Goal: Task Accomplishment & Management: Manage account settings

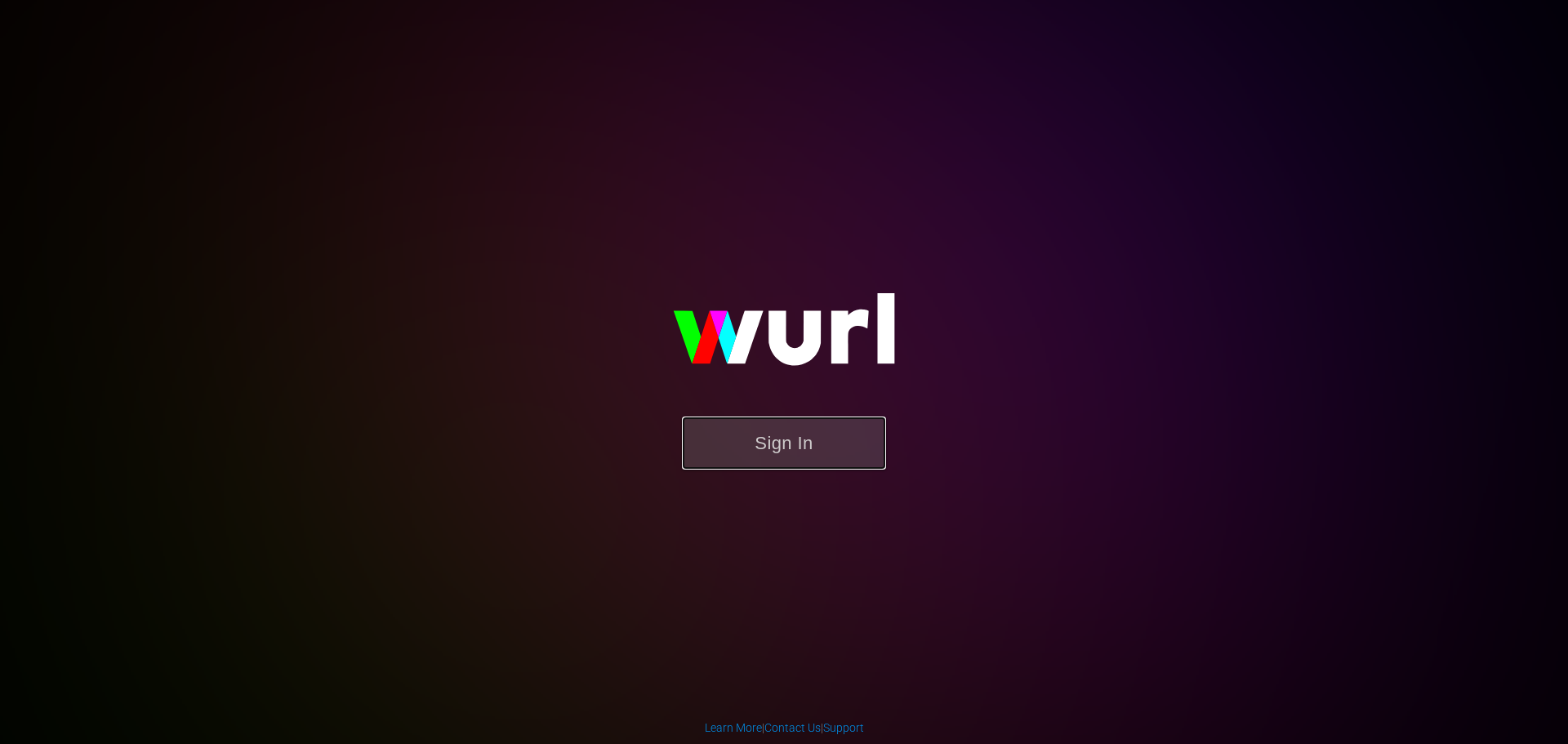
click at [698, 452] on button "Sign In" at bounding box center [784, 443] width 205 height 53
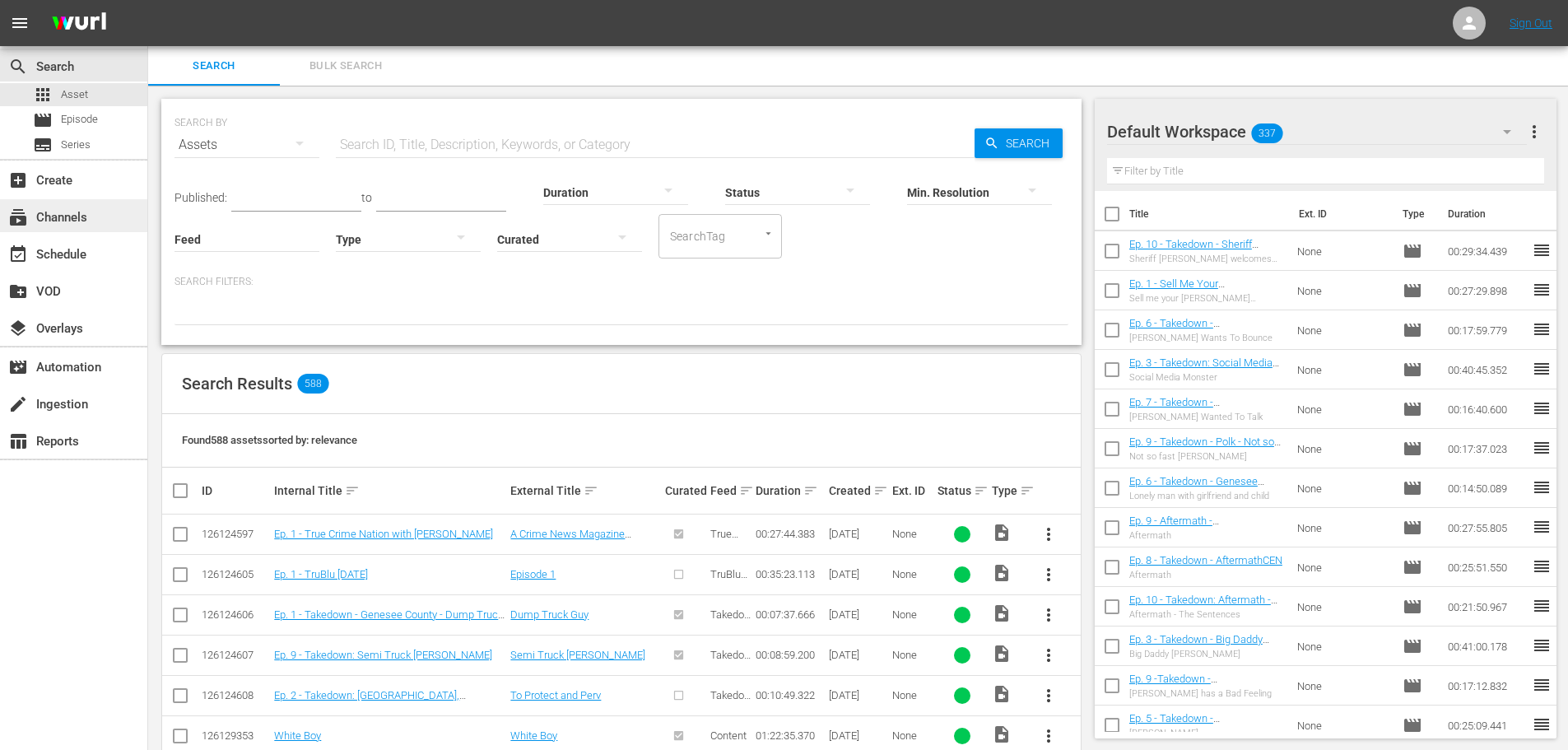
click at [99, 219] on div "subscriptions Channels" at bounding box center [74, 215] width 147 height 33
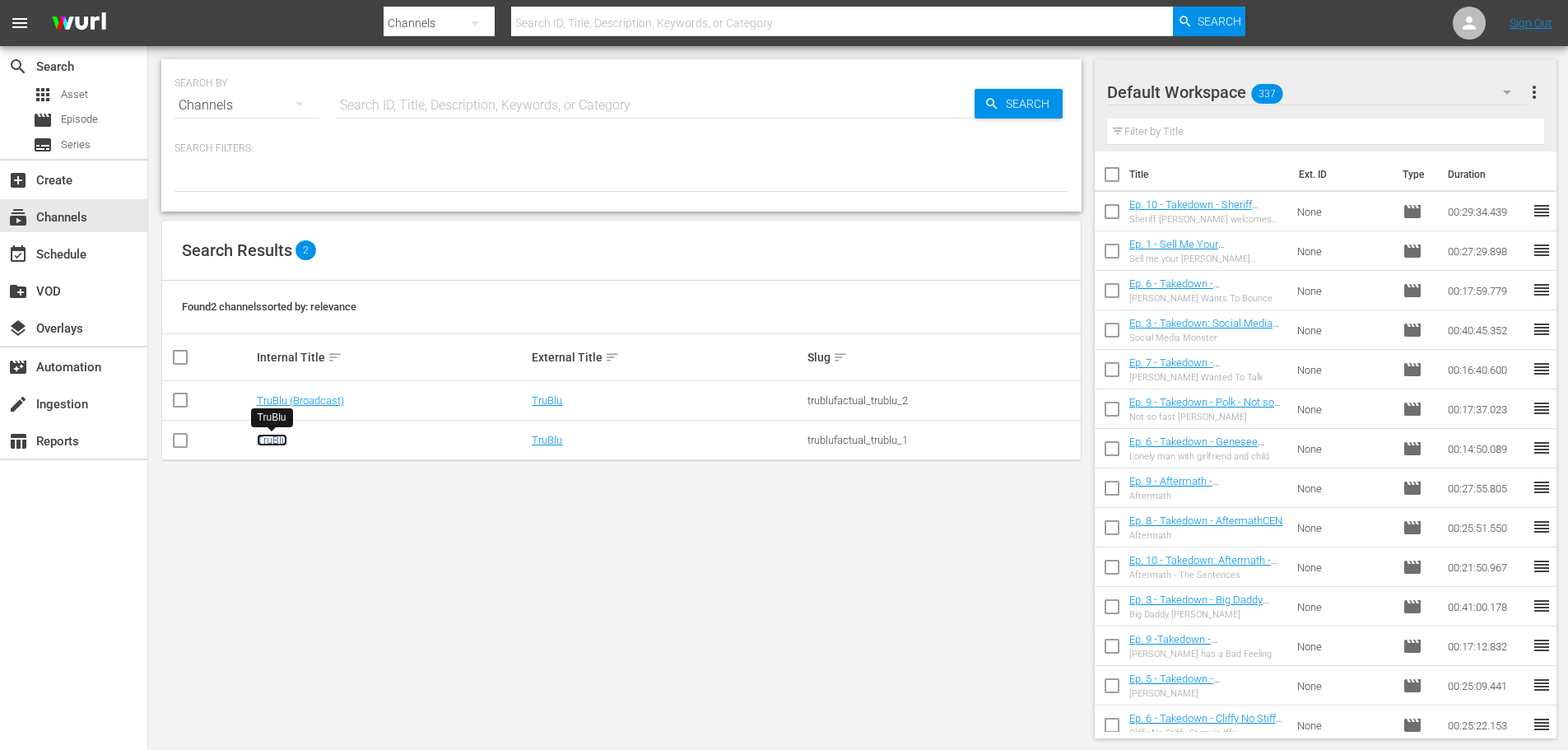
click at [276, 437] on link "TruBlu" at bounding box center [271, 439] width 30 height 12
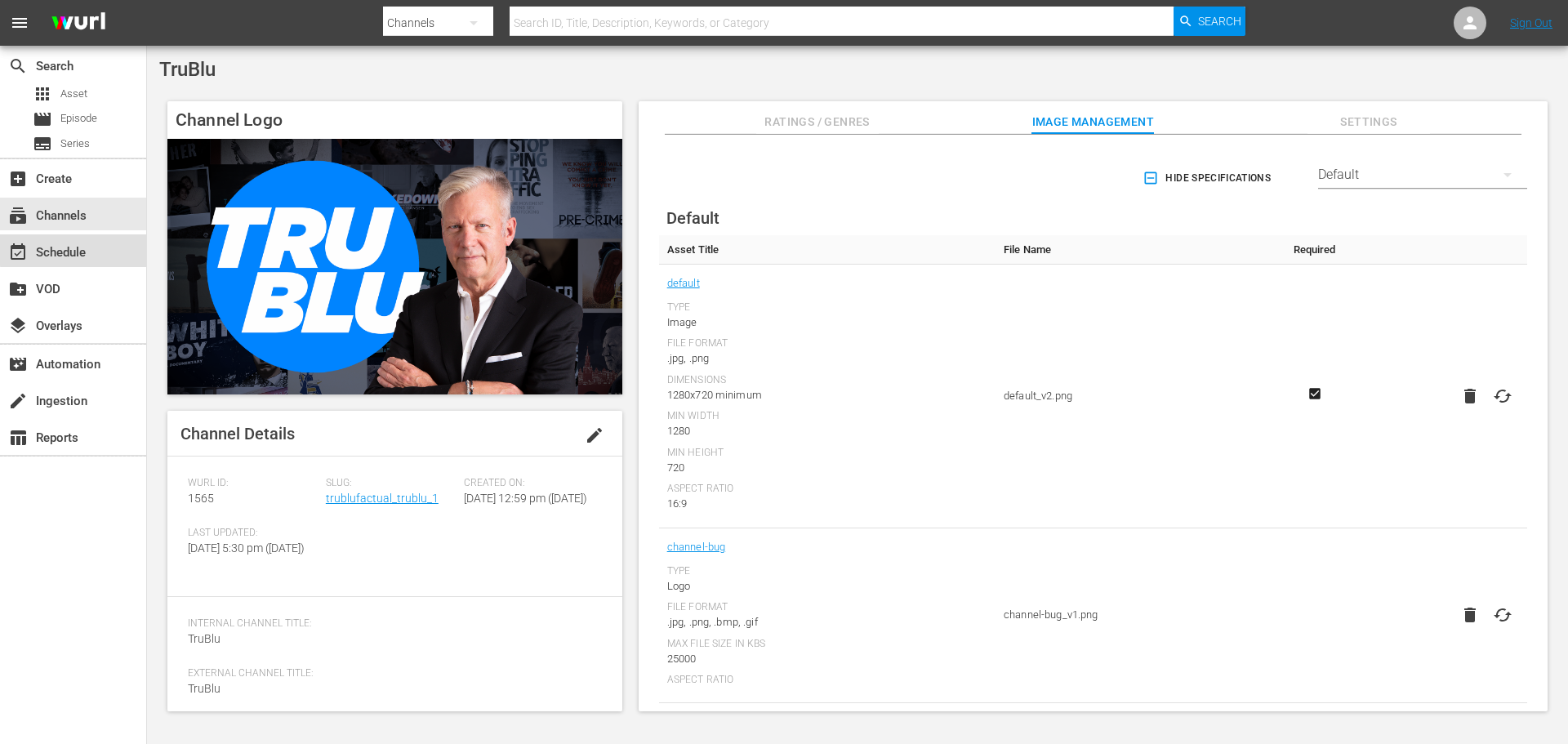
click at [95, 247] on div "event_available Schedule" at bounding box center [73, 251] width 146 height 33
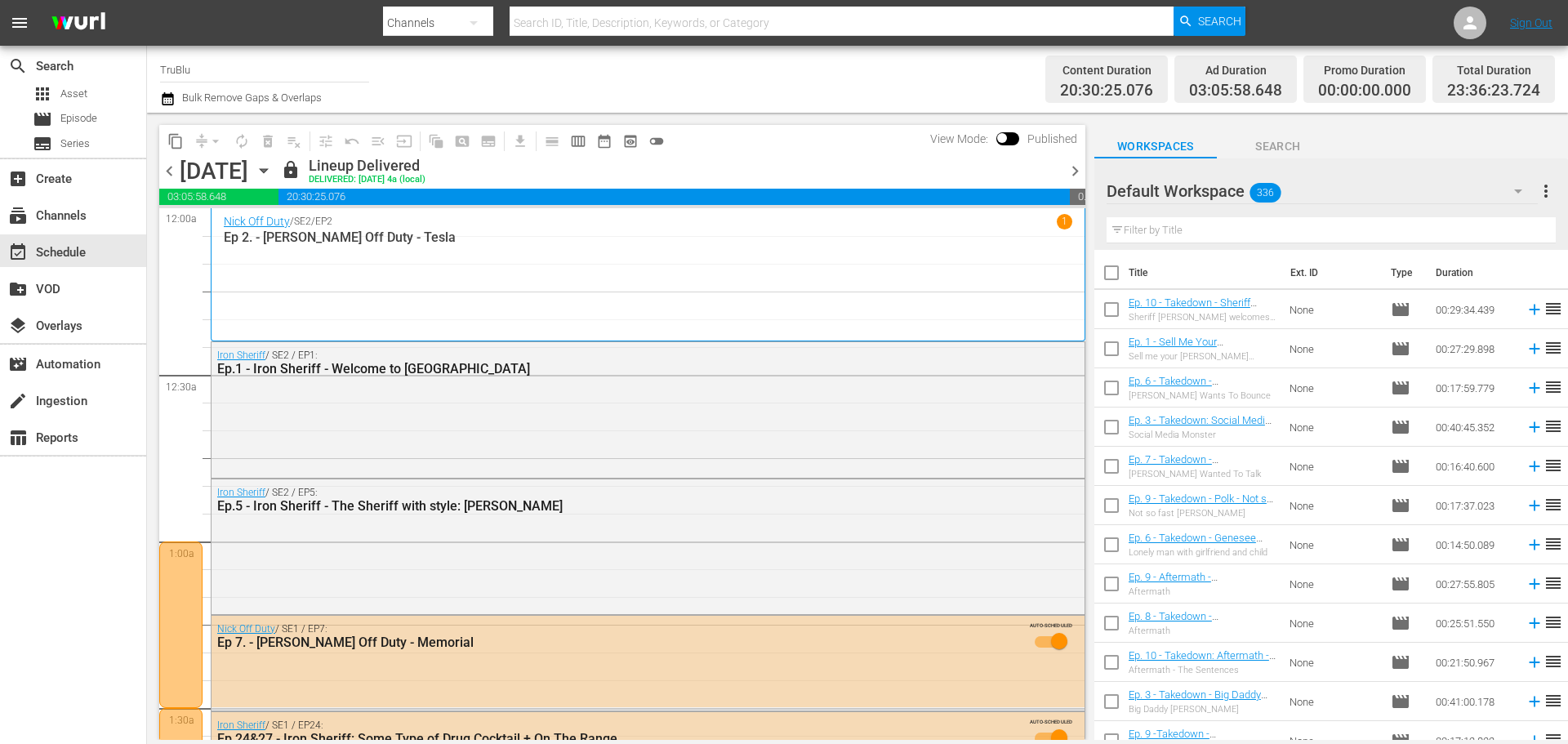
click at [1069, 176] on span "chevron_right" at bounding box center [1075, 171] width 20 height 20
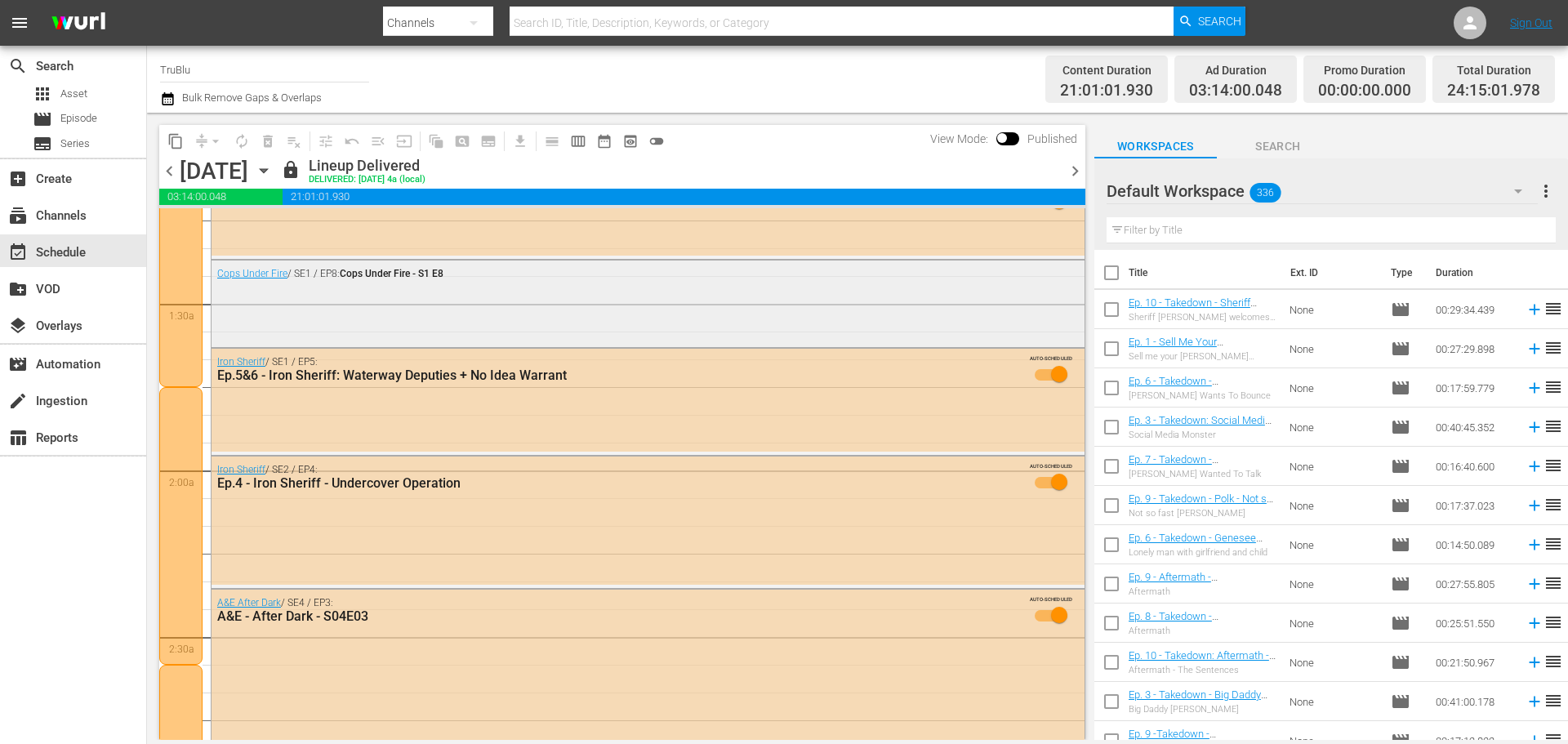
scroll to position [408, 0]
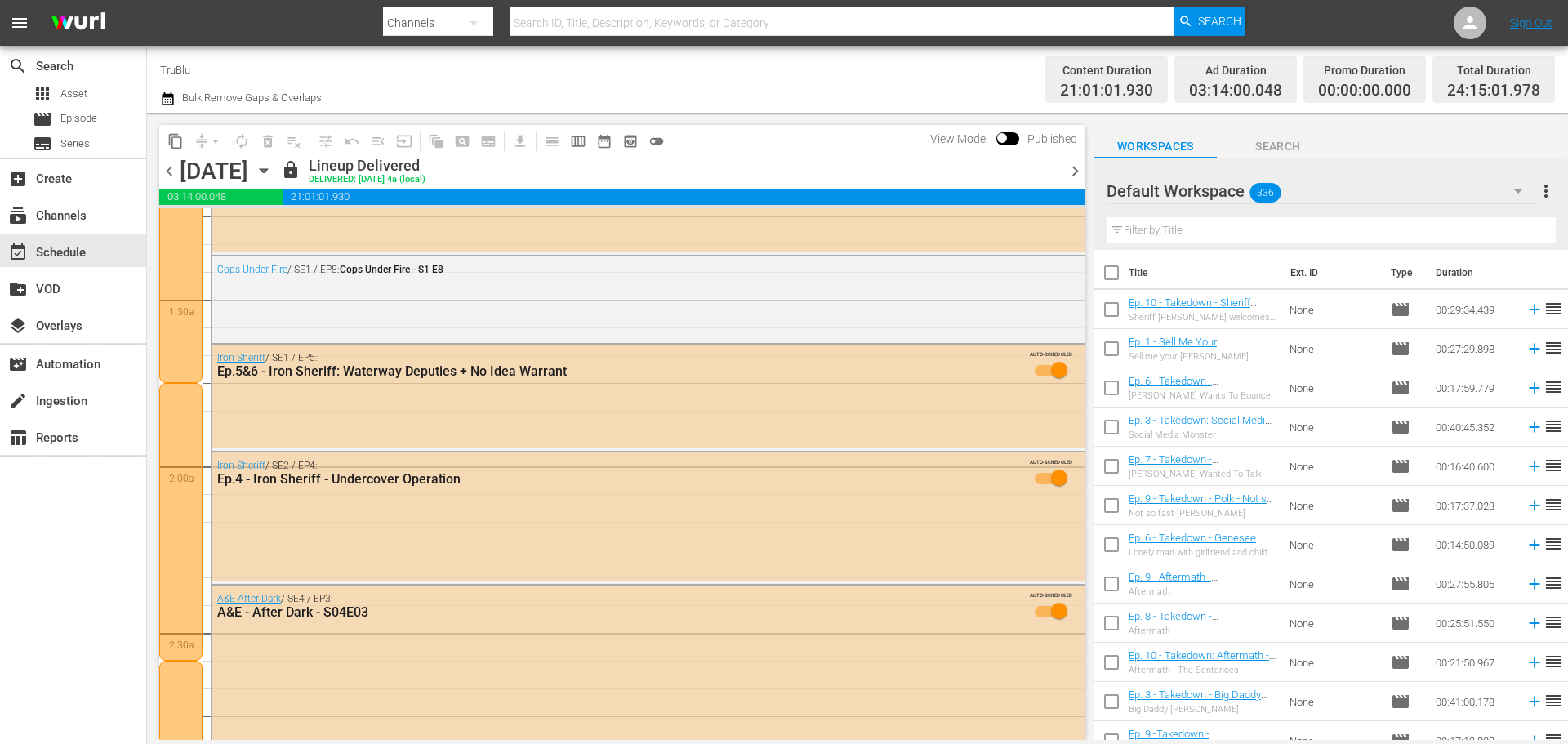
click at [174, 452] on div at bounding box center [180, 521] width 43 height 278
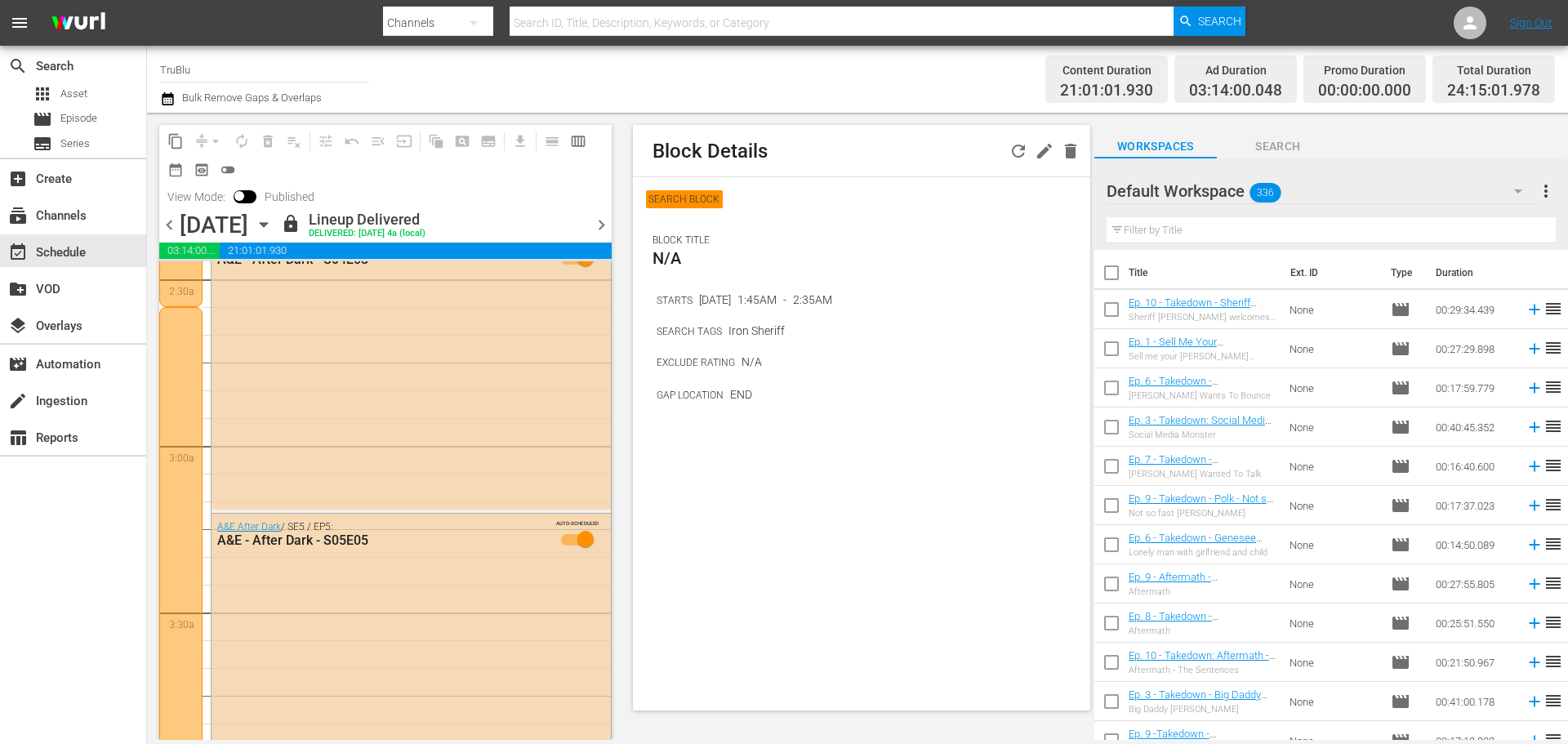
scroll to position [816, 0]
click at [181, 510] on div at bounding box center [180, 623] width 43 height 638
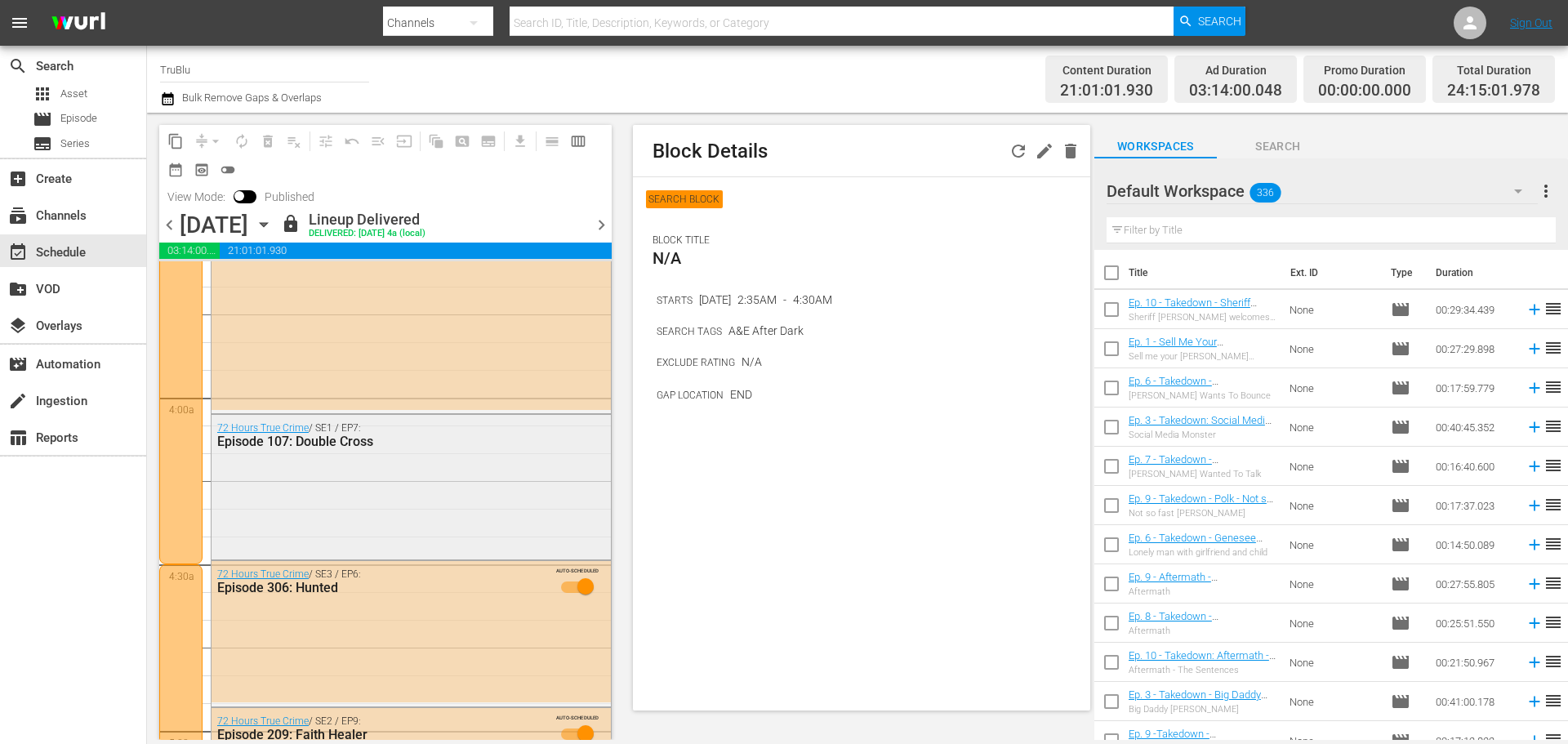
scroll to position [1224, 0]
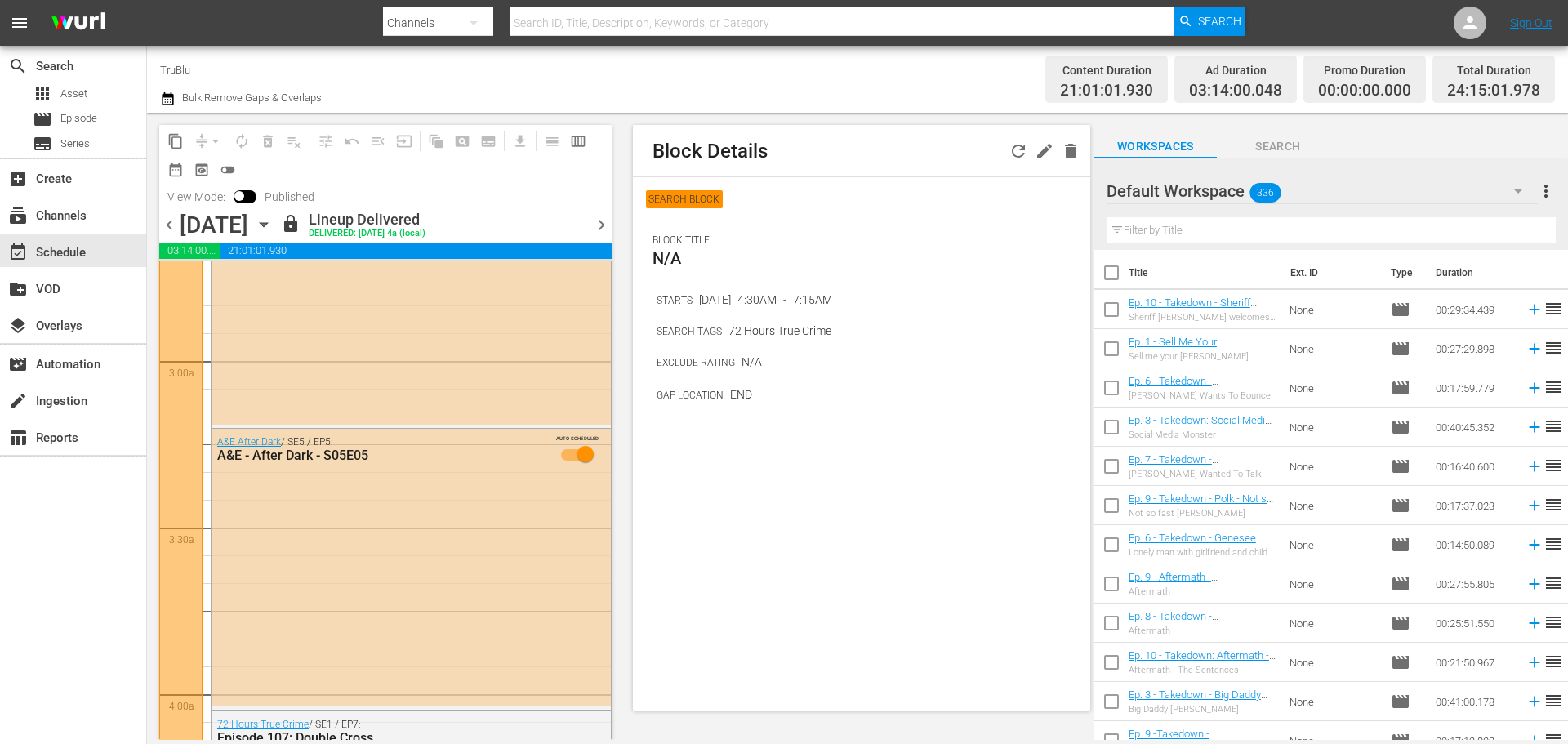
scroll to position [898, 0]
click at [185, 633] on div at bounding box center [180, 542] width 43 height 638
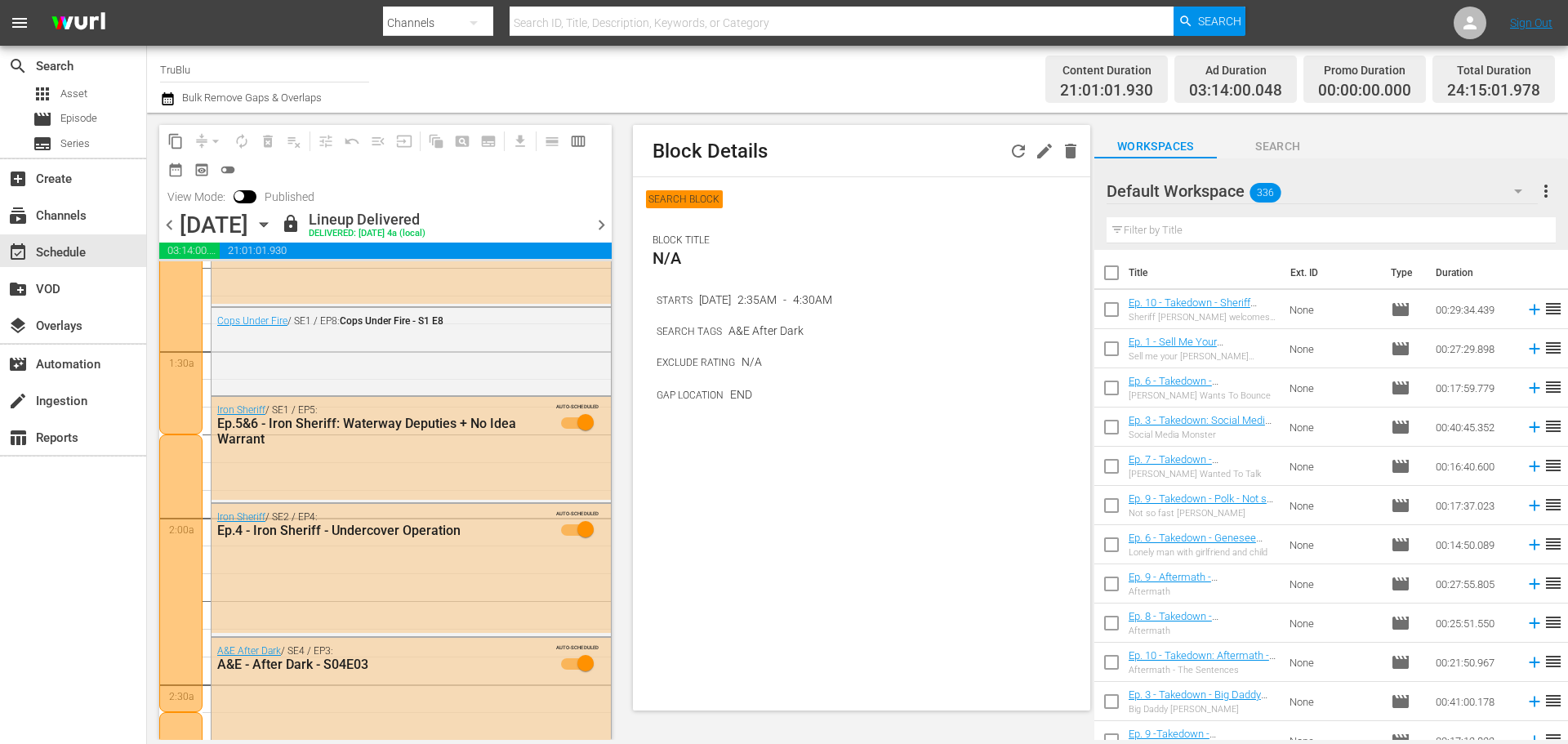
scroll to position [490, 0]
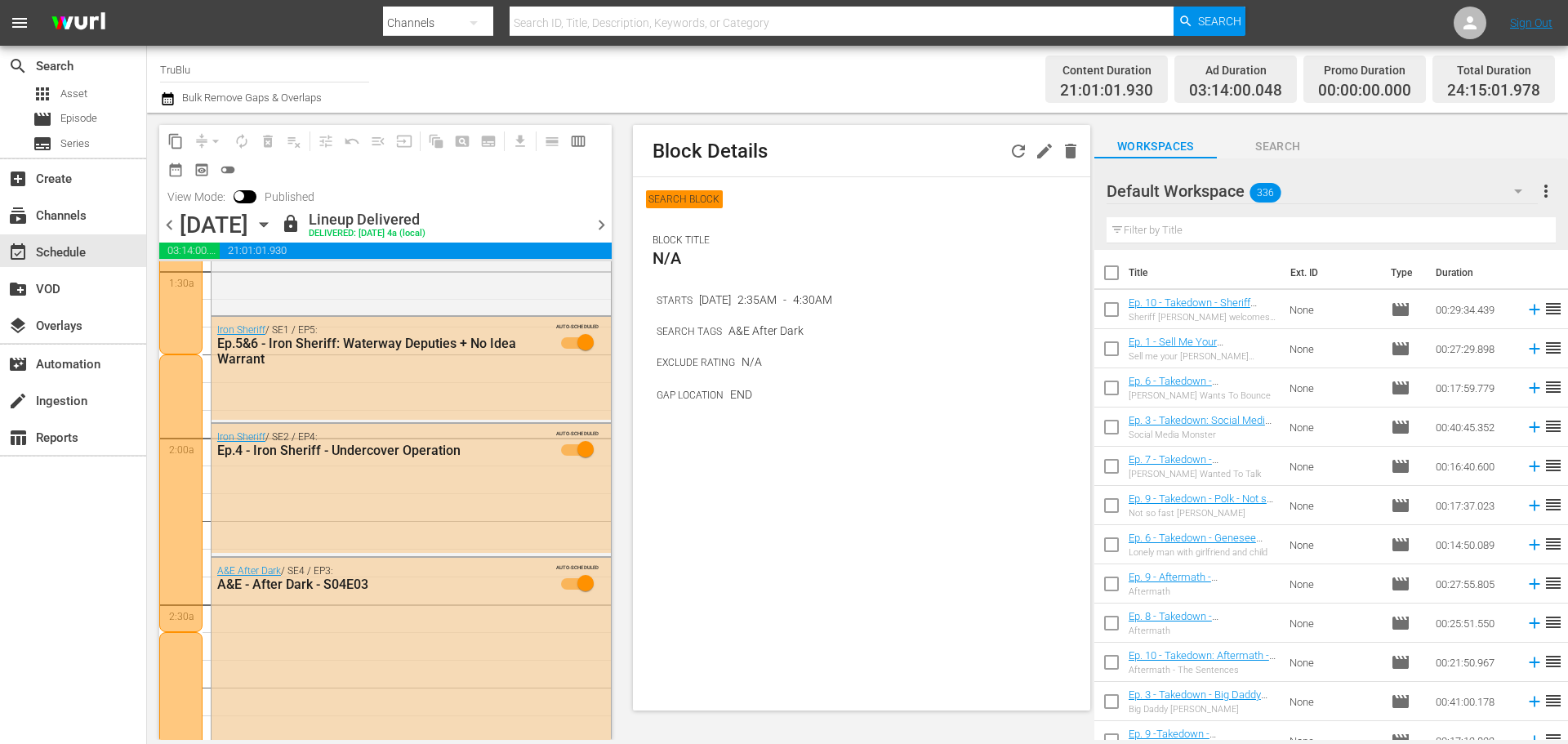
click at [182, 390] on div at bounding box center [180, 493] width 43 height 278
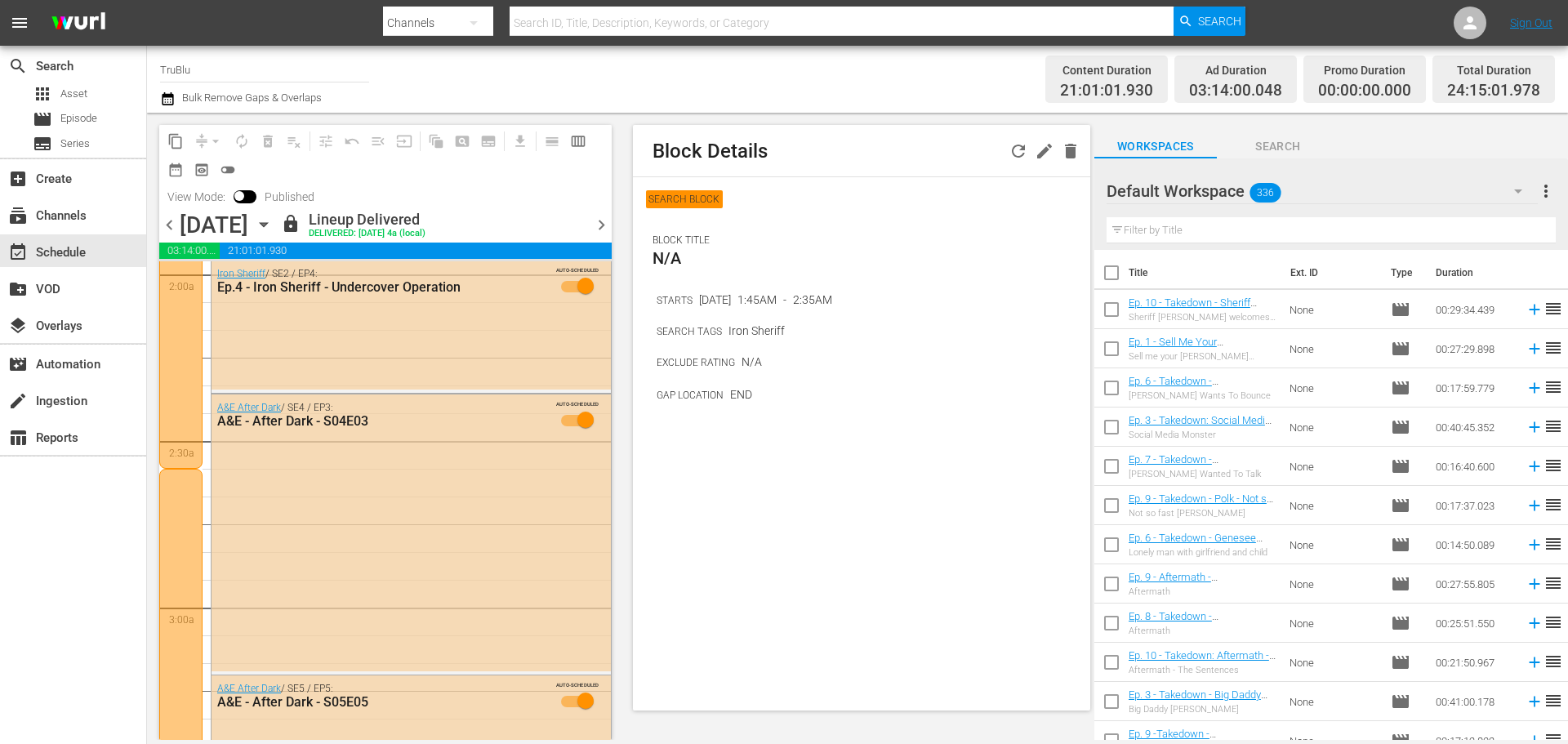
scroll to position [816, 0]
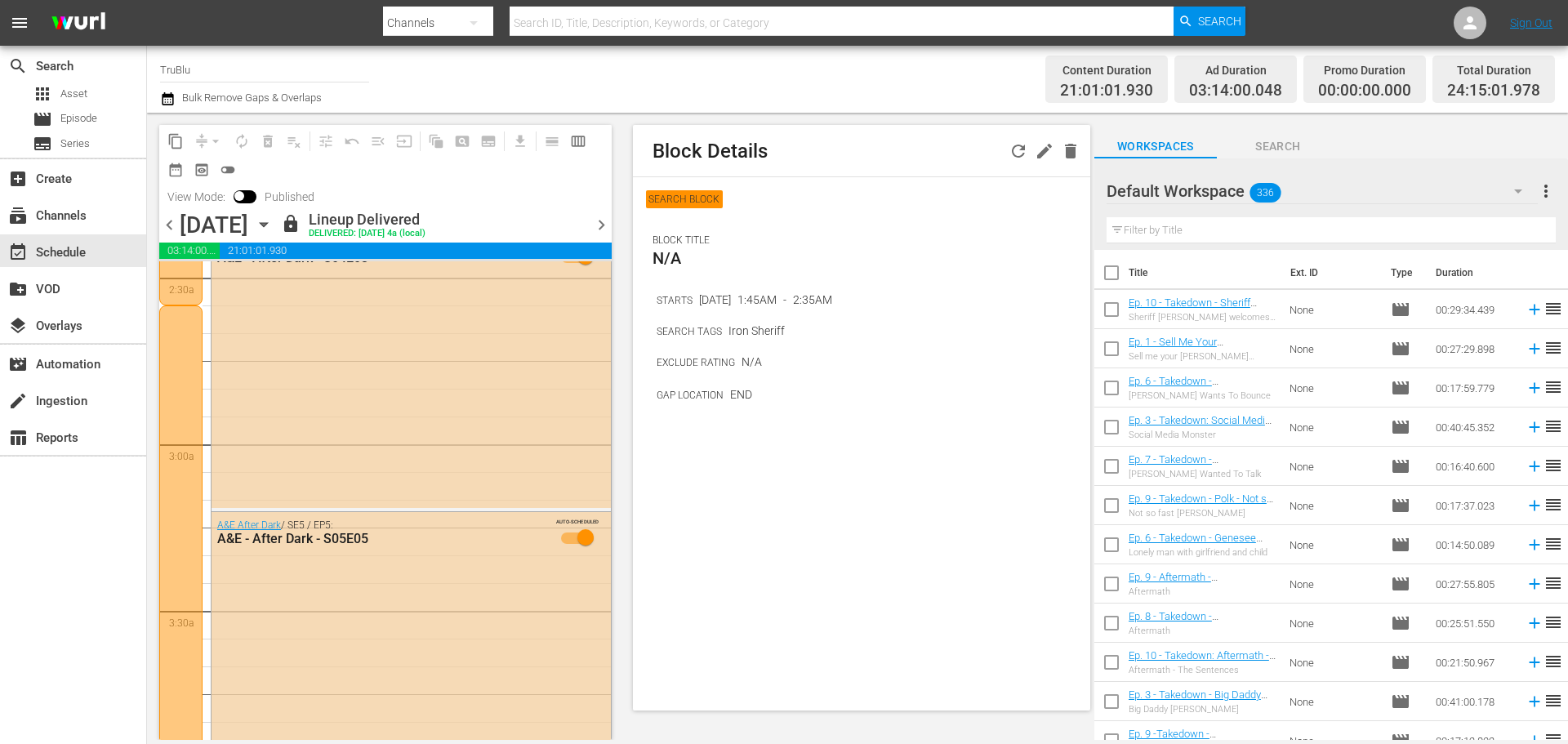
click at [184, 379] on div at bounding box center [180, 623] width 43 height 638
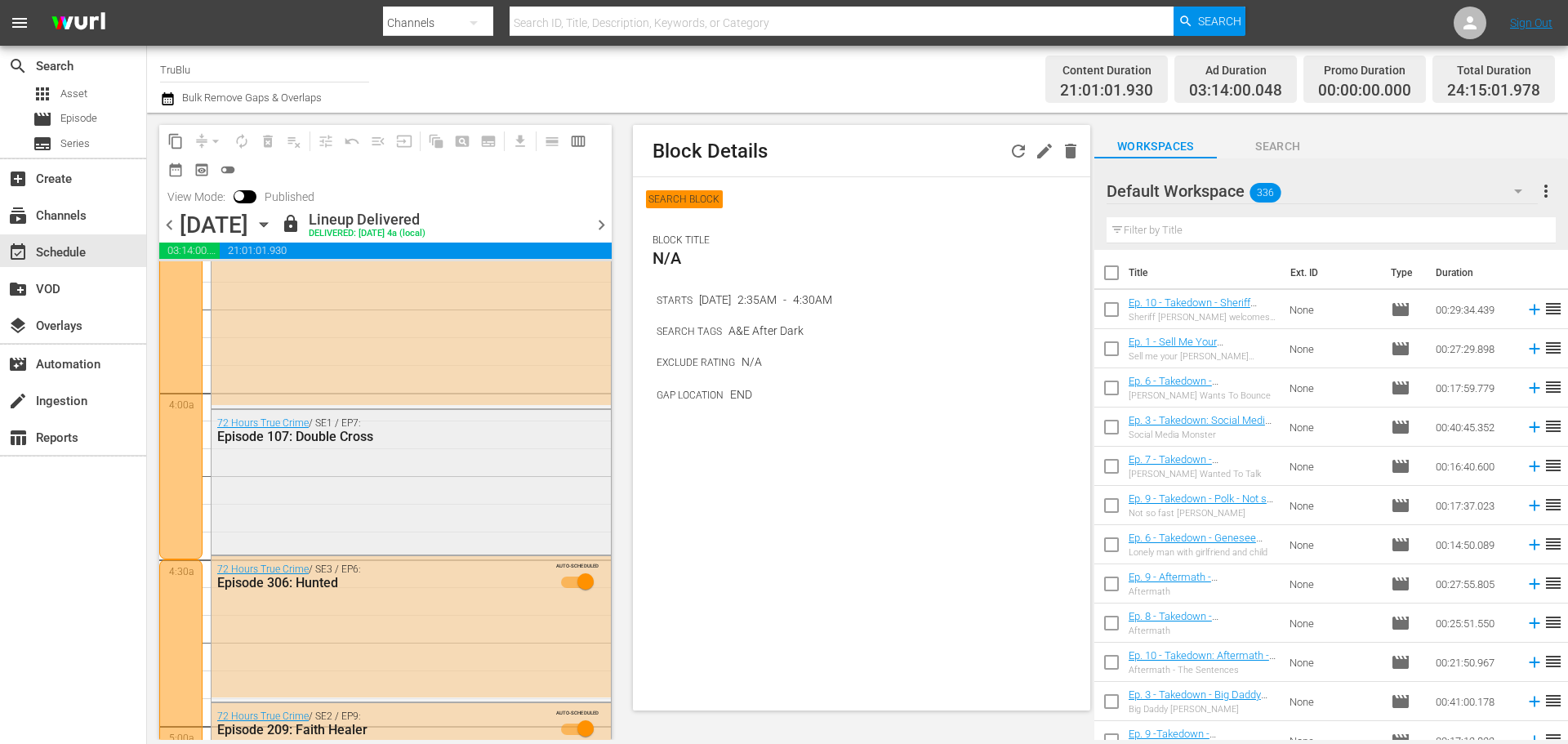
scroll to position [1224, 0]
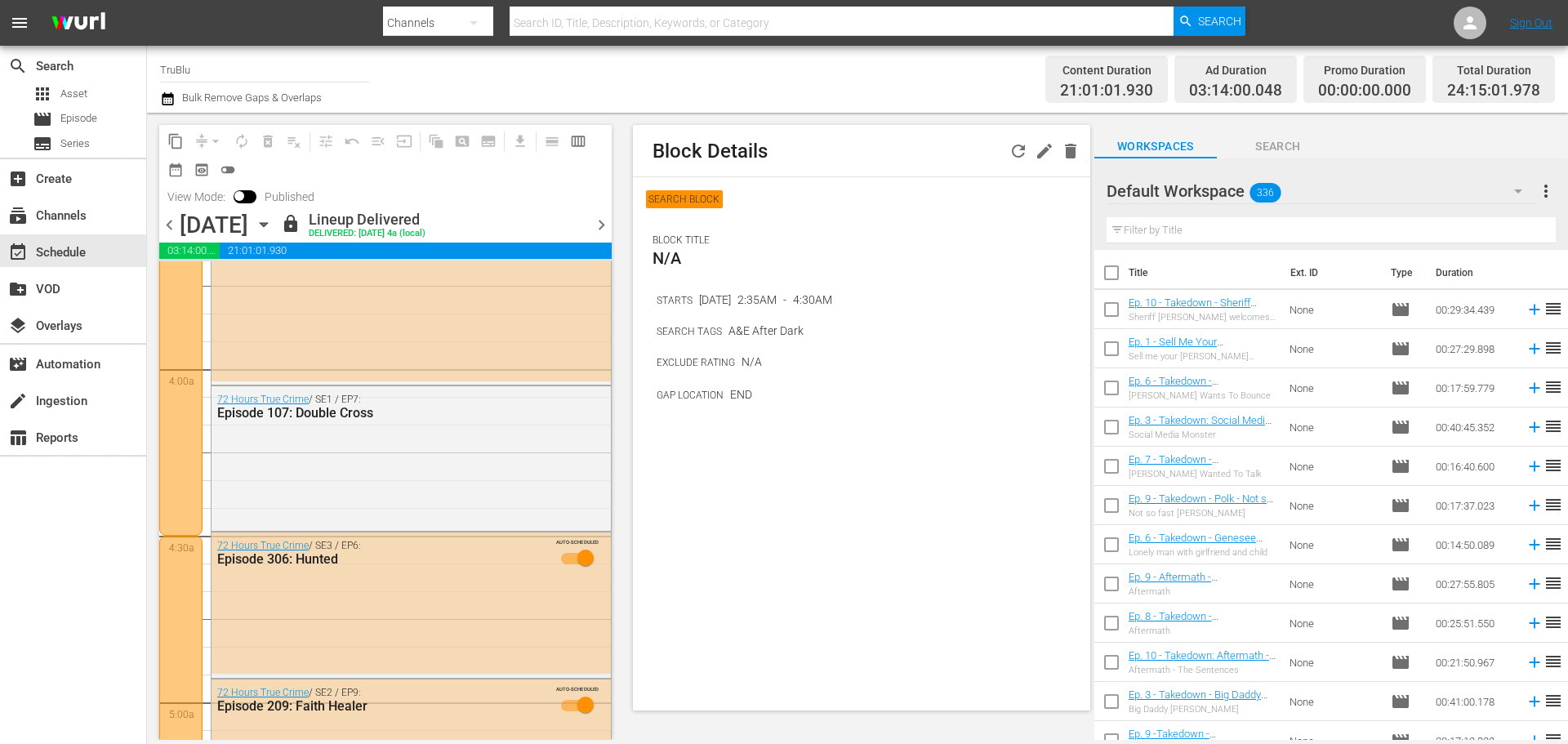
click at [191, 451] on div at bounding box center [180, 215] width 43 height 638
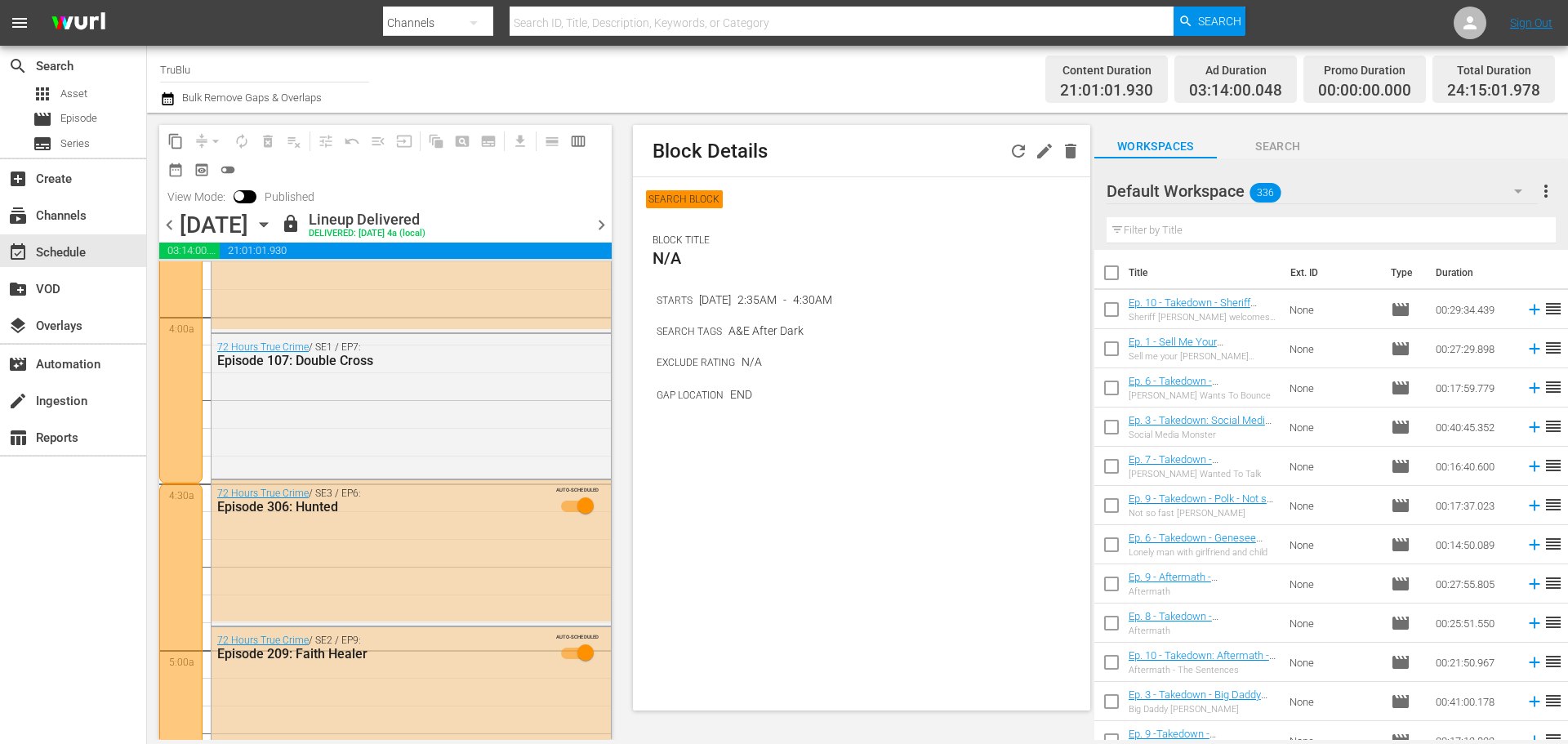
scroll to position [1306, 0]
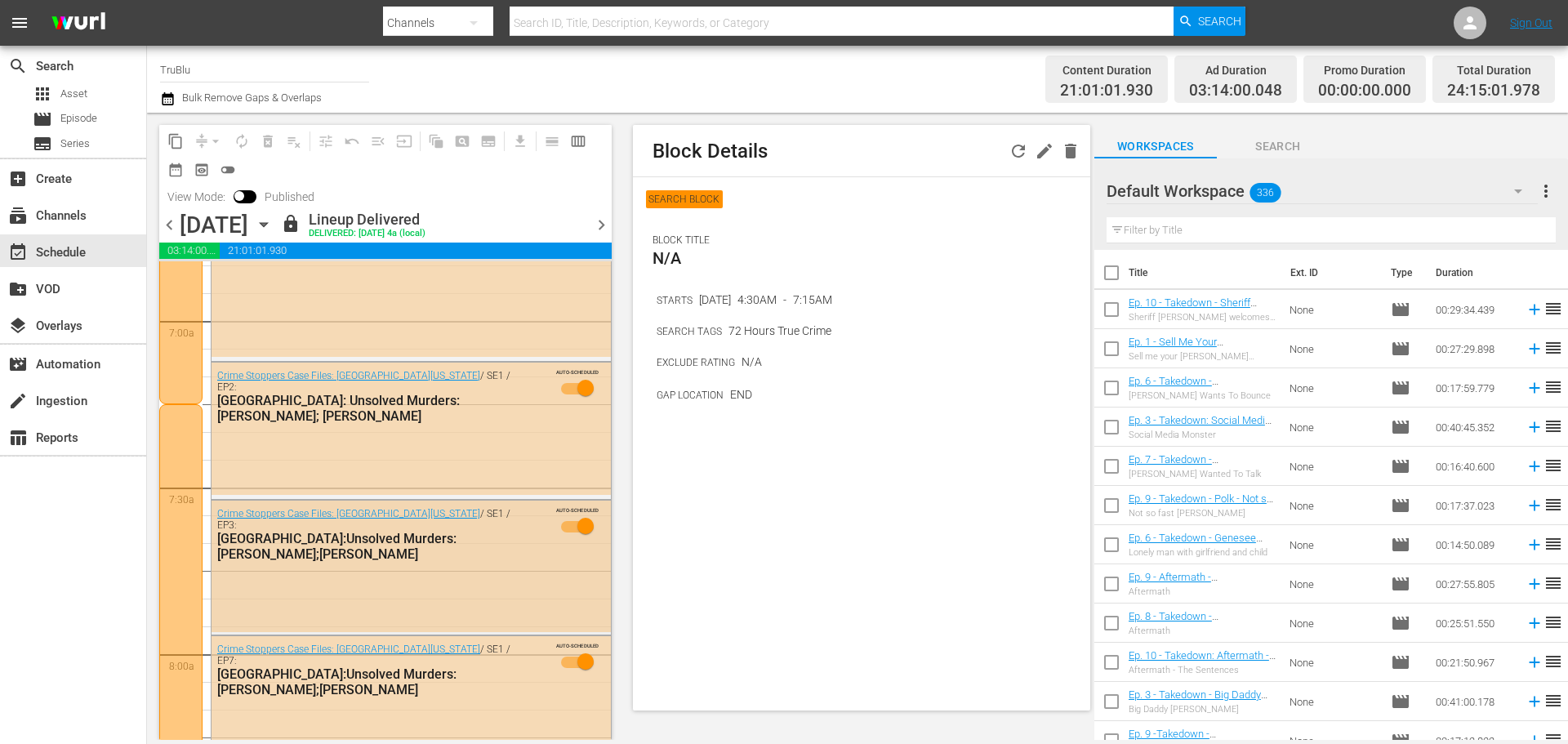
scroll to position [2286, 0]
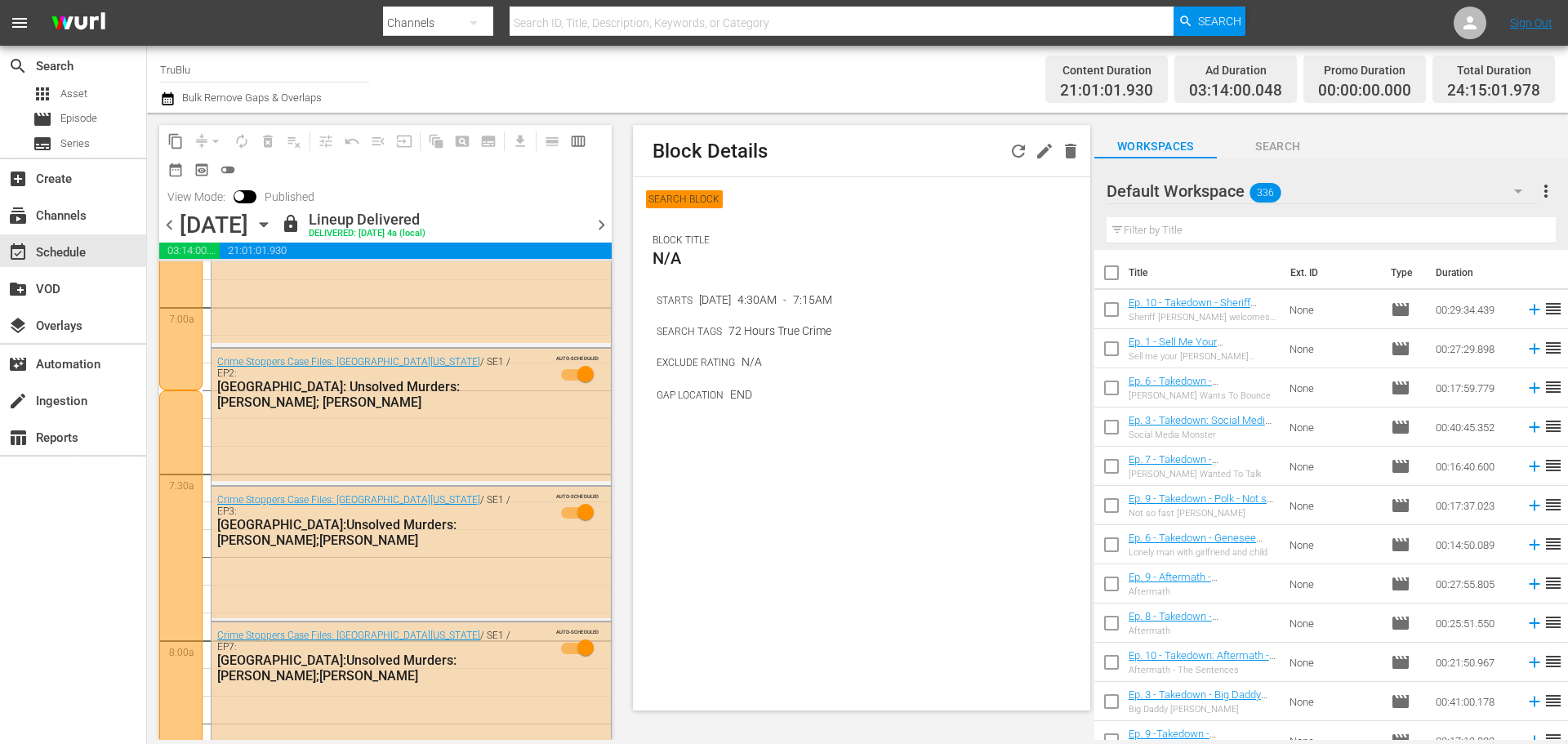
click at [183, 556] on div at bounding box center [180, 723] width 43 height 666
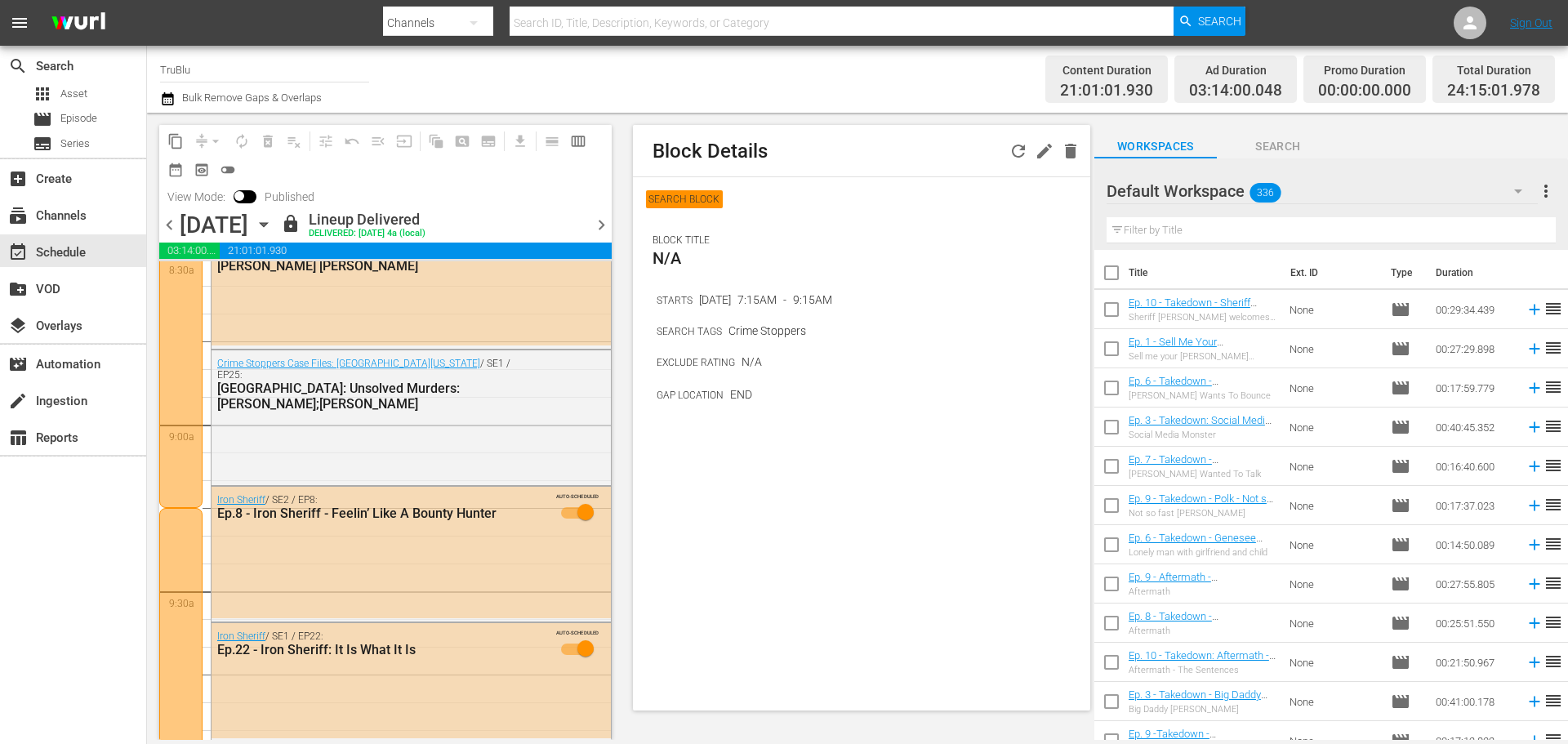
scroll to position [2939, 0]
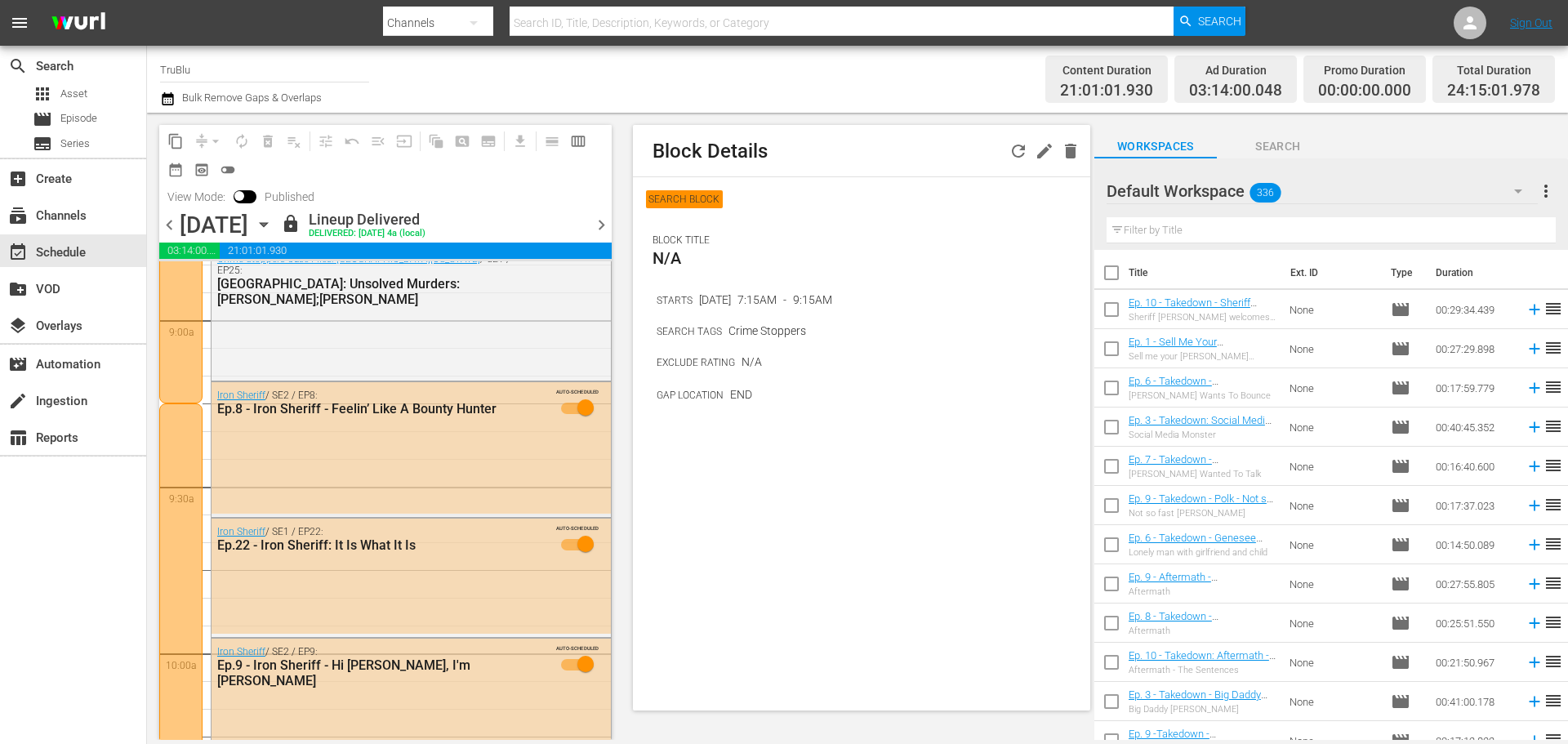
click at [182, 456] on div at bounding box center [180, 737] width 43 height 666
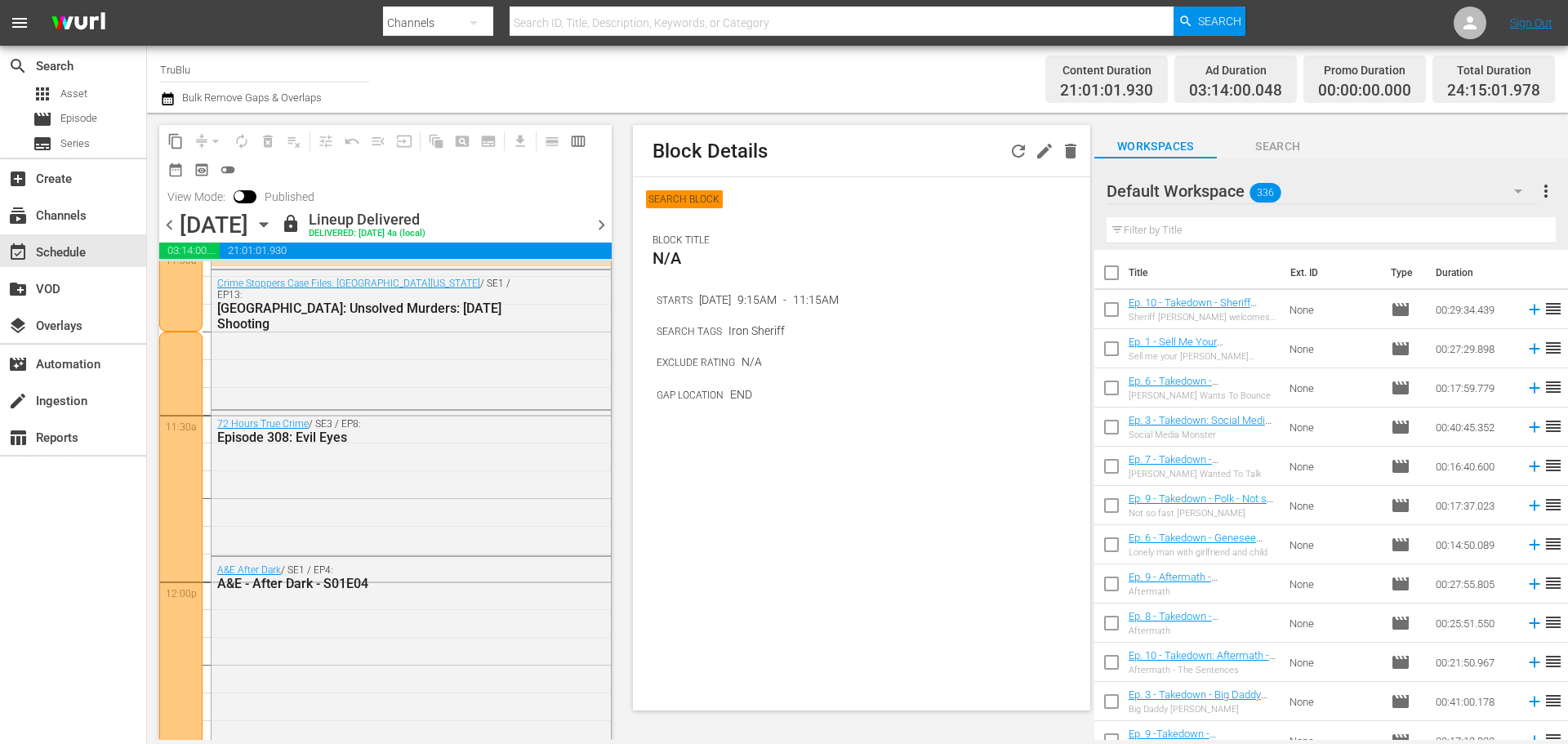
scroll to position [3756, 0]
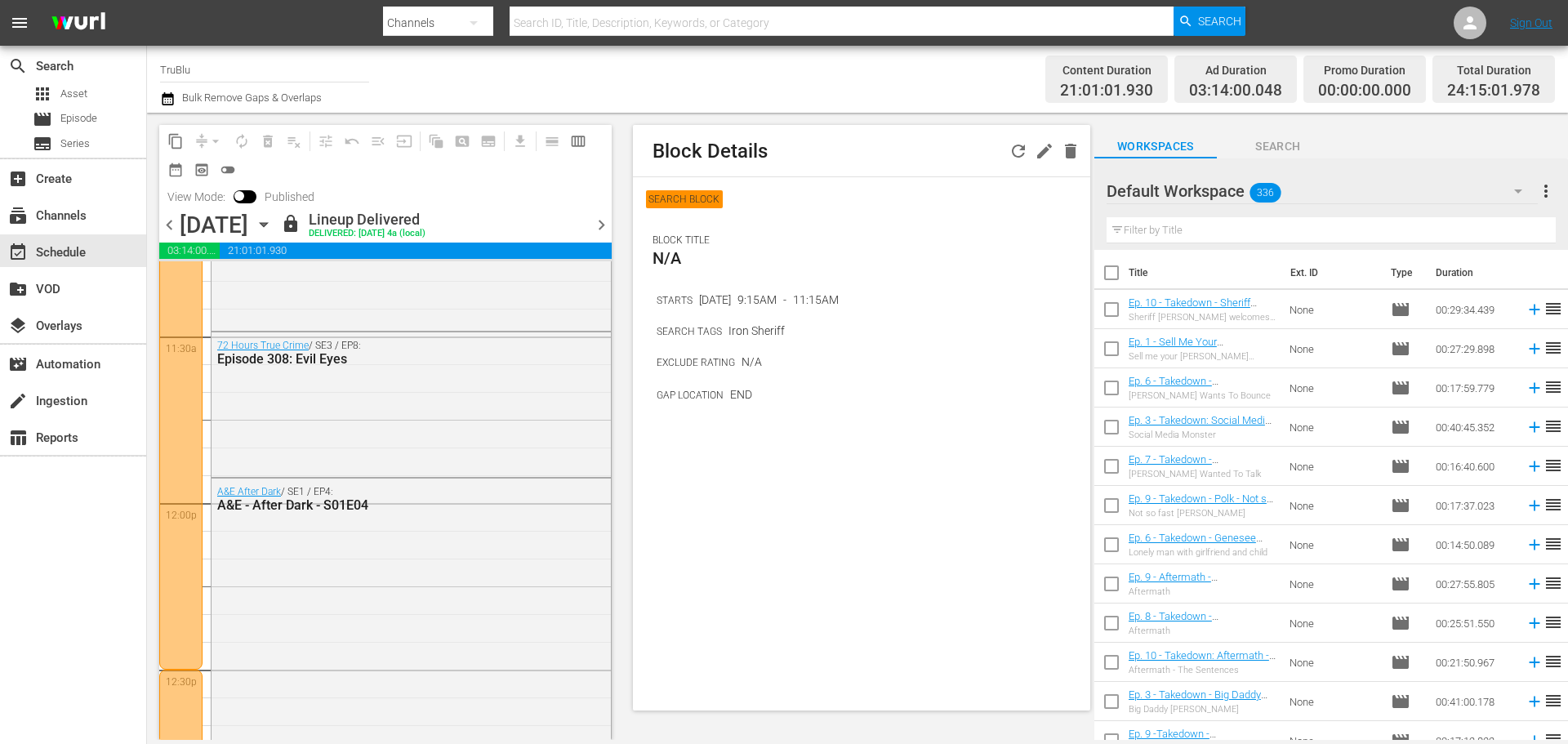
click at [195, 305] on div at bounding box center [180, 461] width 43 height 416
click at [179, 371] on div at bounding box center [180, 461] width 43 height 416
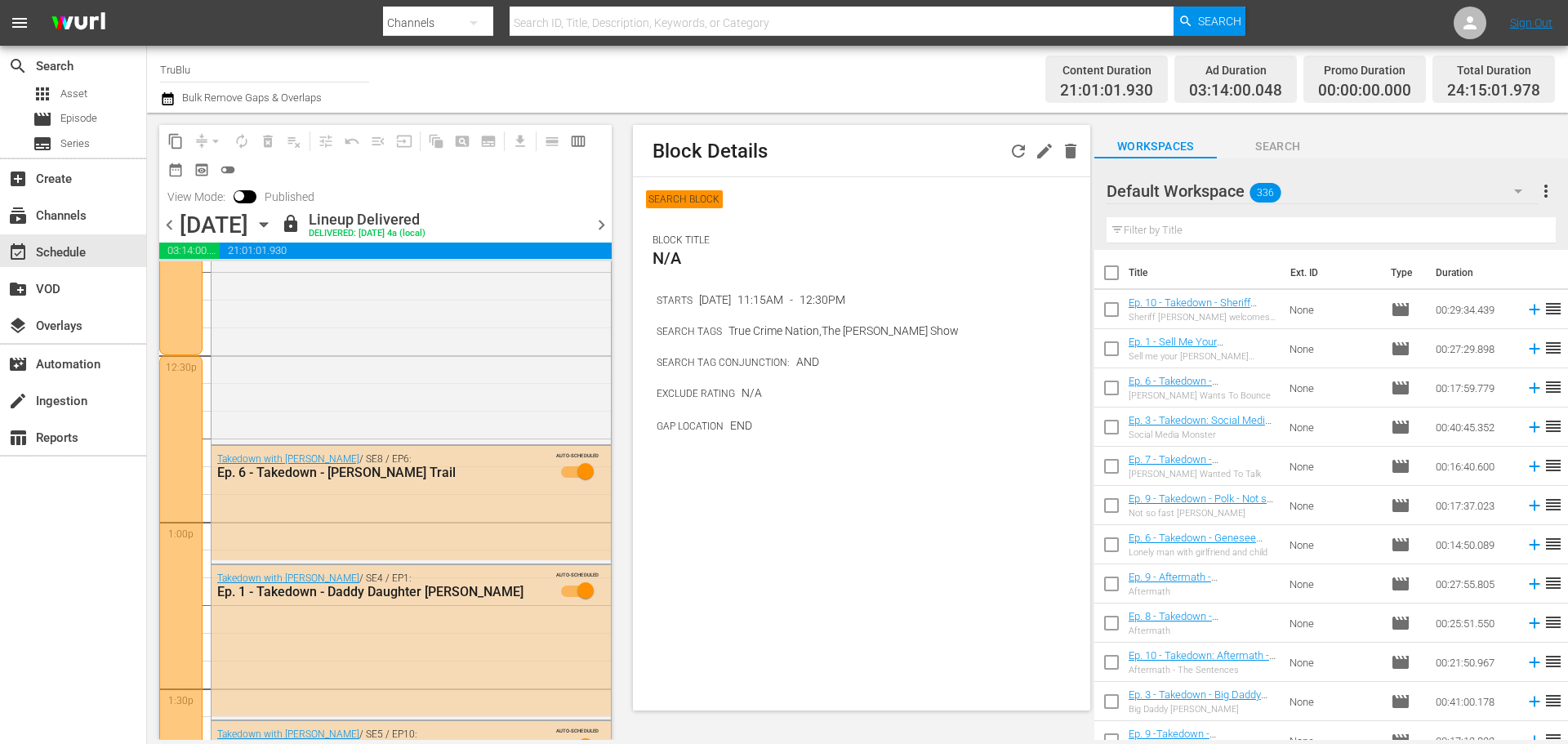
scroll to position [4082, 0]
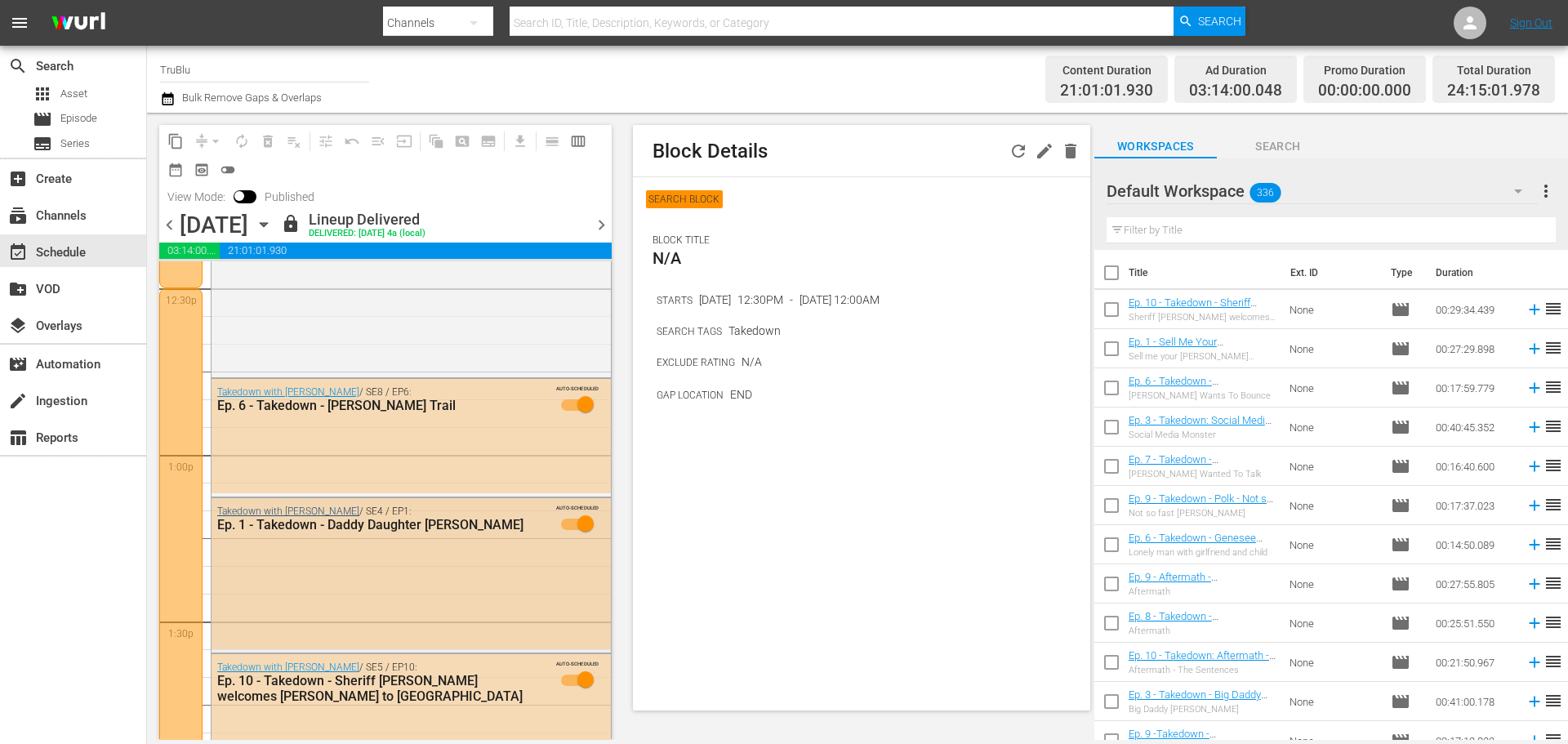
scroll to position [4164, 0]
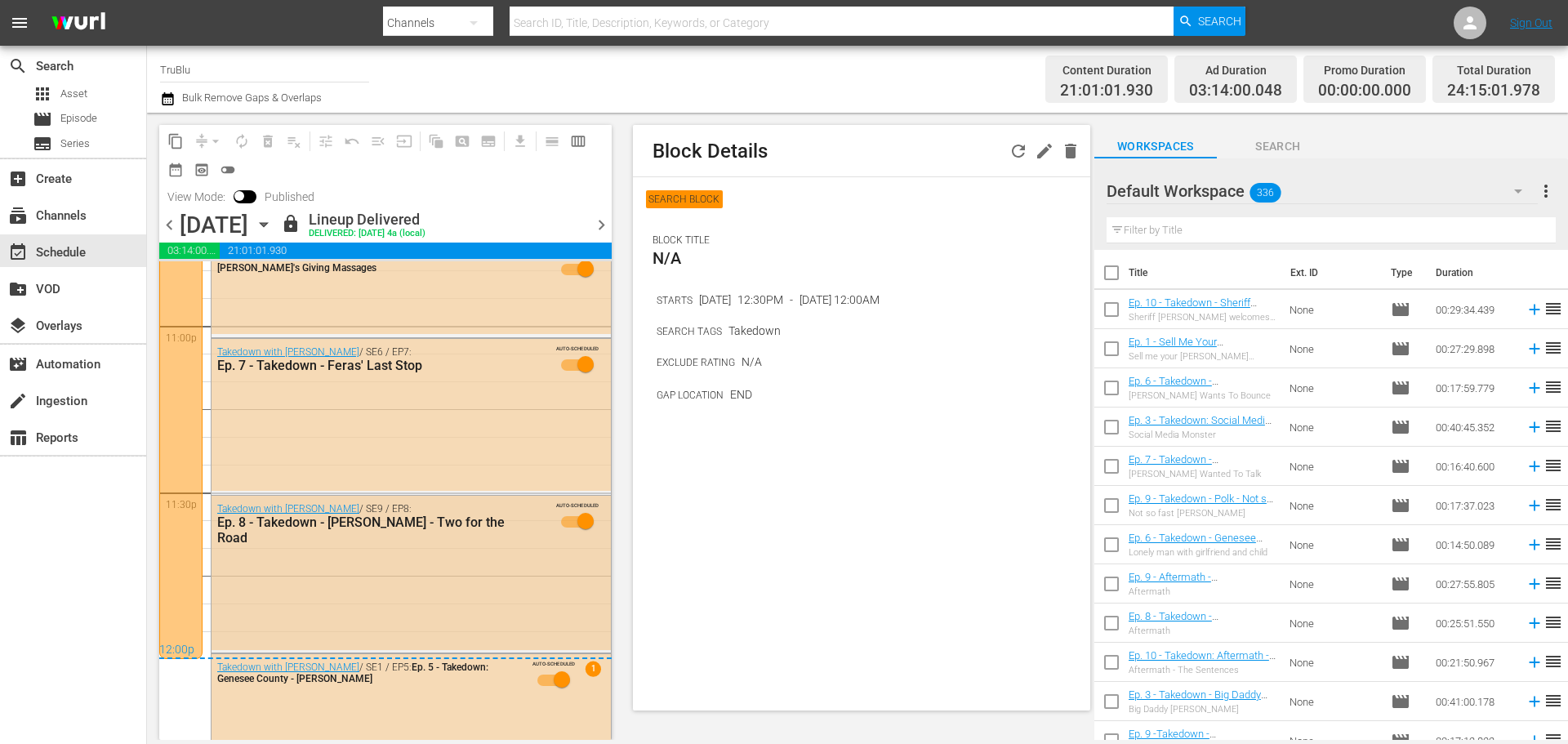
scroll to position [7602, 0]
